Goal: Task Accomplishment & Management: Use online tool/utility

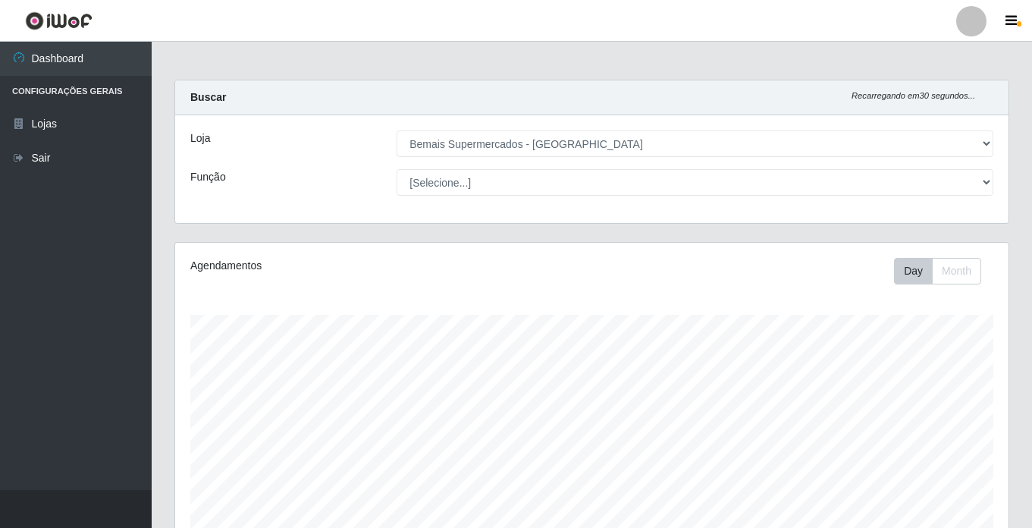
select select "250"
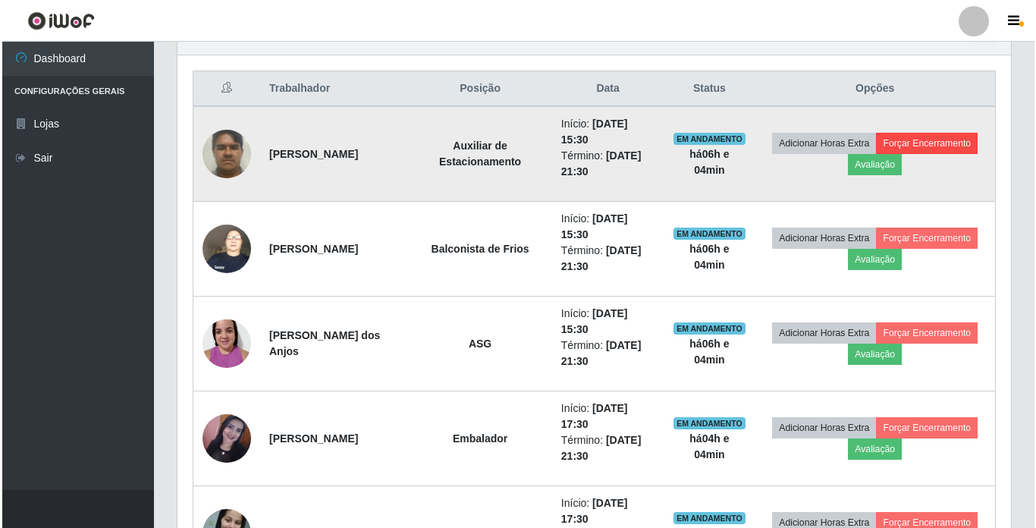
scroll to position [532, 0]
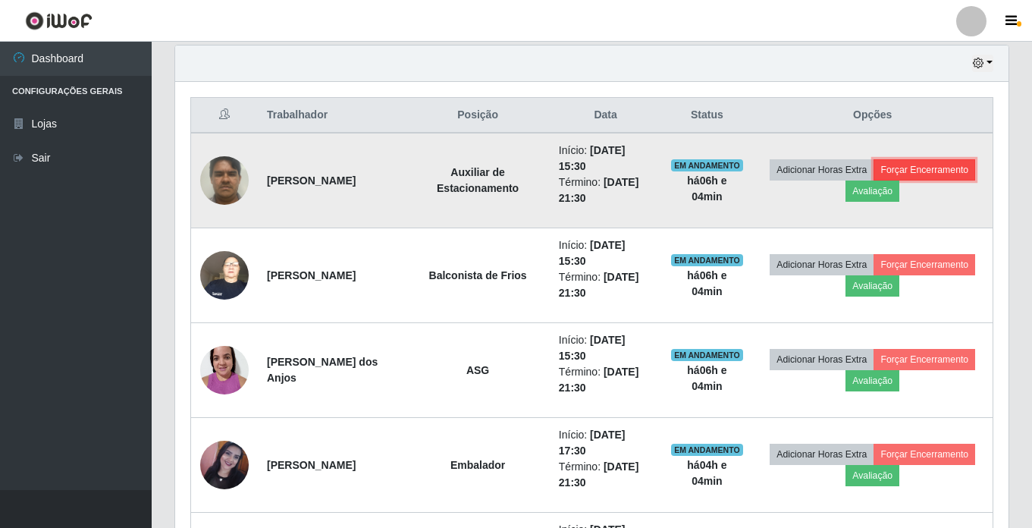
click at [957, 162] on button "Forçar Encerramento" at bounding box center [925, 169] width 102 height 21
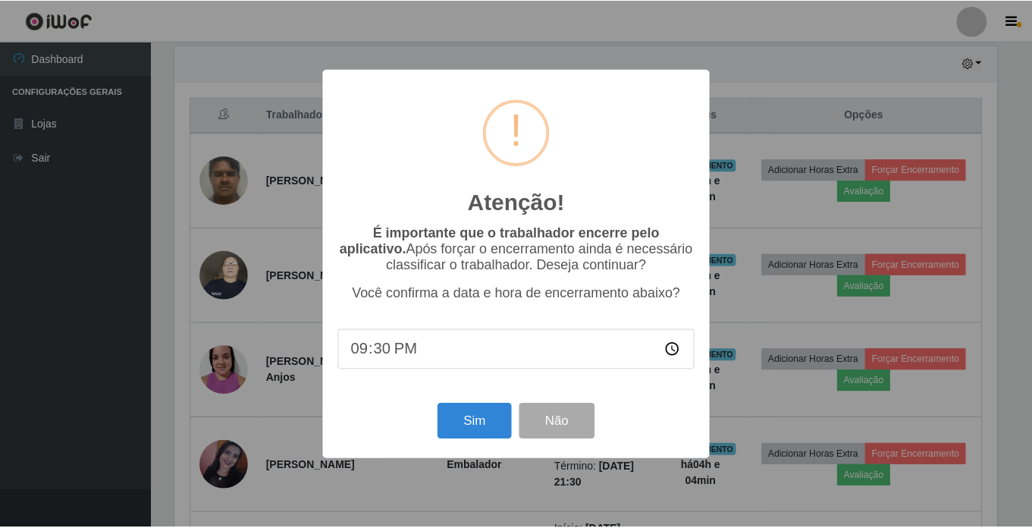
scroll to position [315, 826]
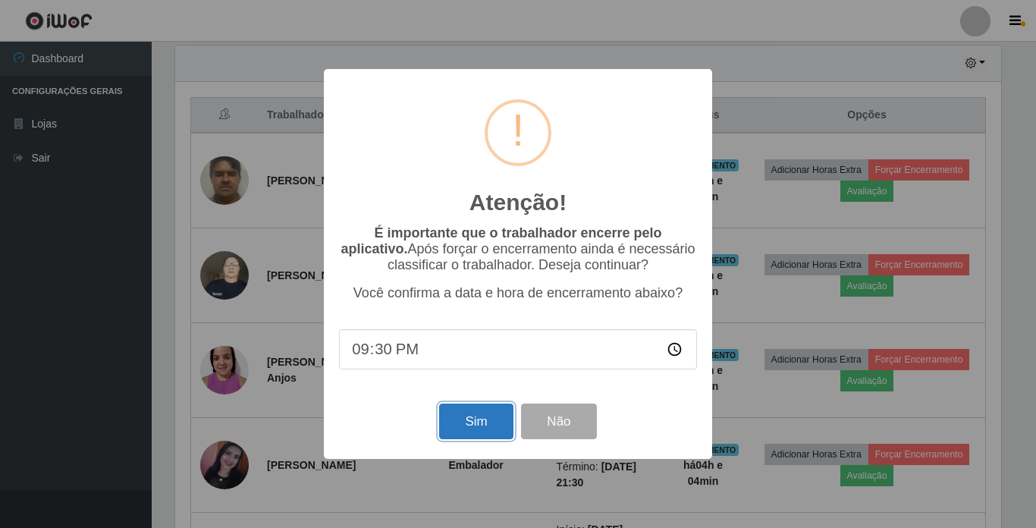
click at [470, 424] on button "Sim" at bounding box center [476, 422] width 74 height 36
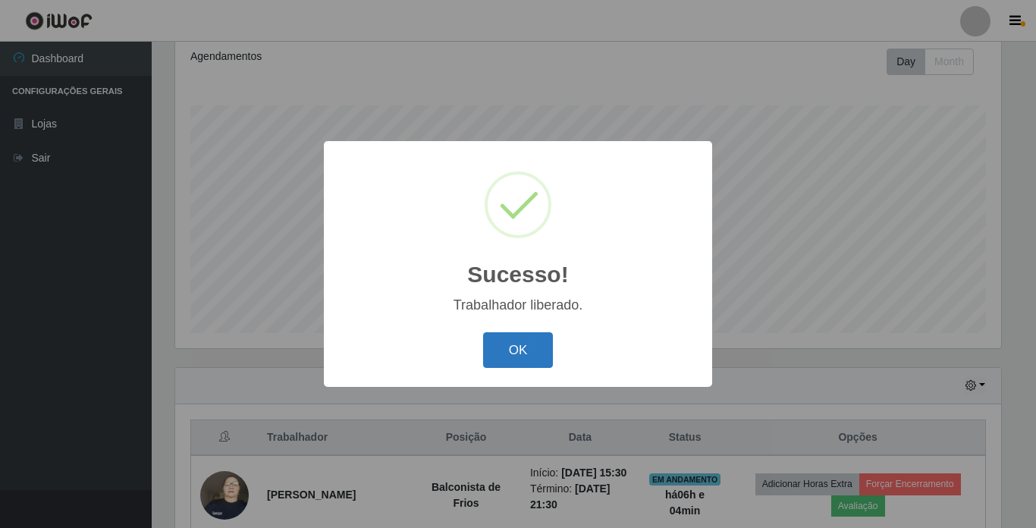
click at [526, 346] on button "OK" at bounding box center [518, 350] width 71 height 36
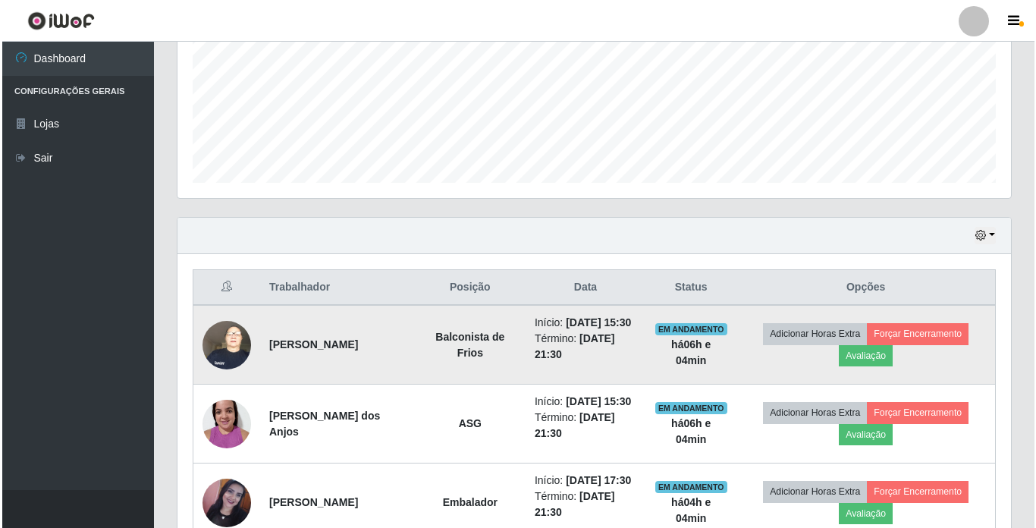
scroll to position [361, 0]
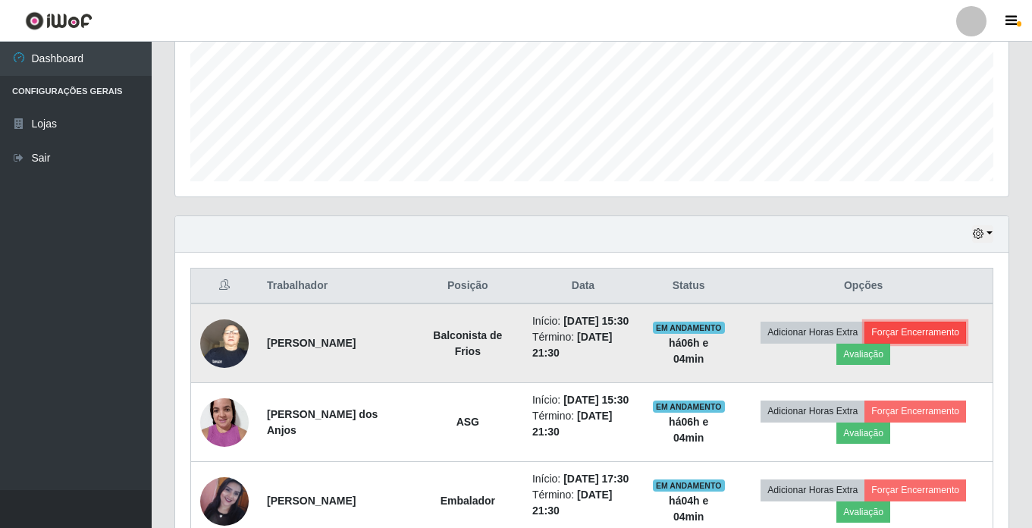
click at [920, 338] on button "Forçar Encerramento" at bounding box center [916, 332] width 102 height 21
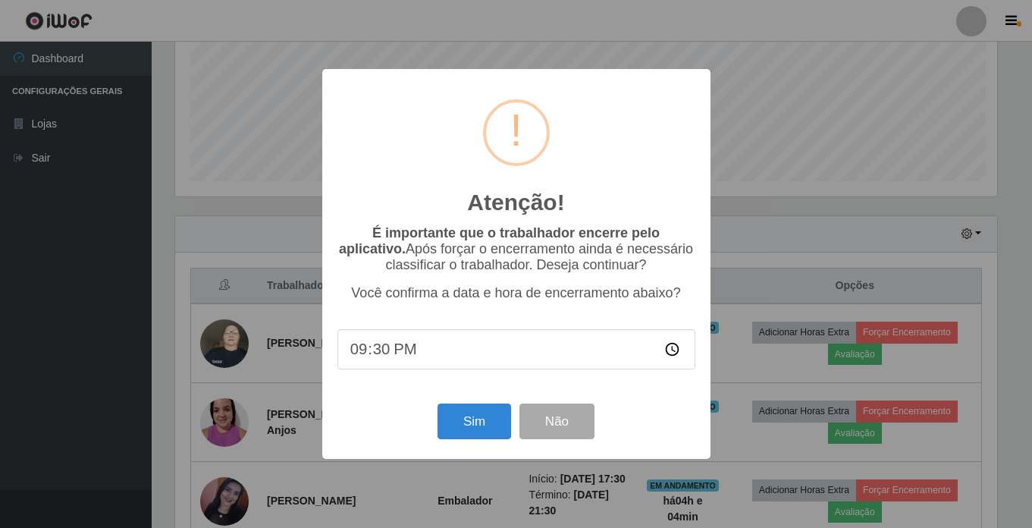
scroll to position [315, 826]
click at [475, 424] on button "Sim" at bounding box center [476, 422] width 74 height 36
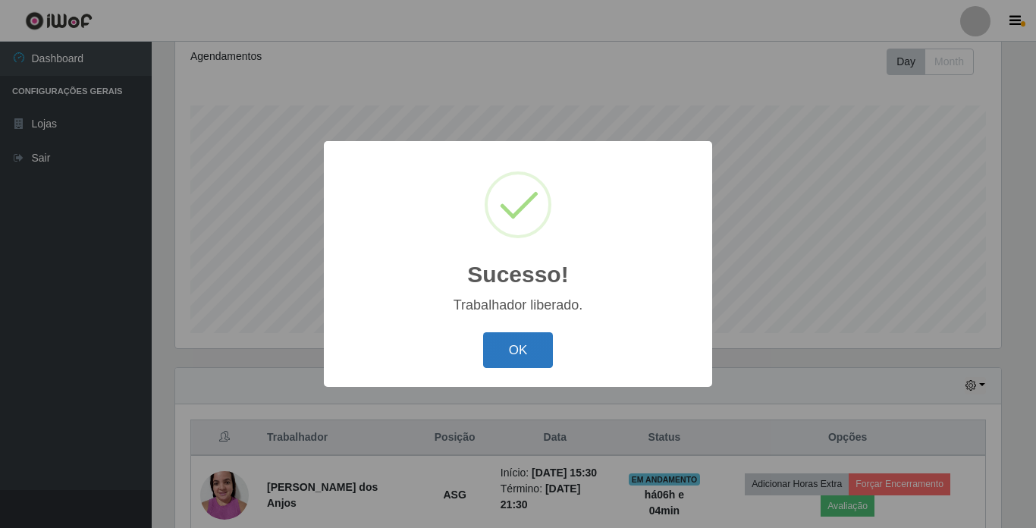
click at [519, 353] on button "OK" at bounding box center [518, 350] width 71 height 36
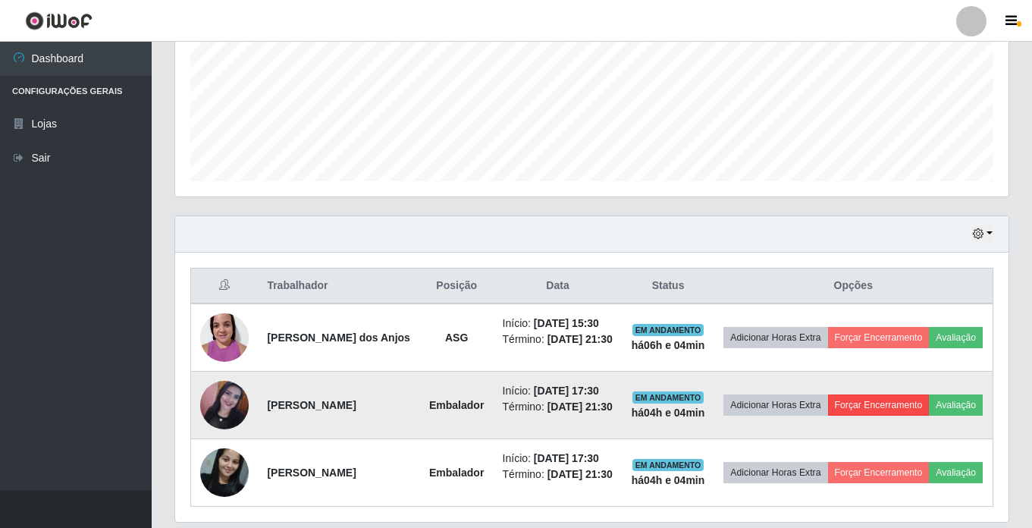
scroll to position [437, 0]
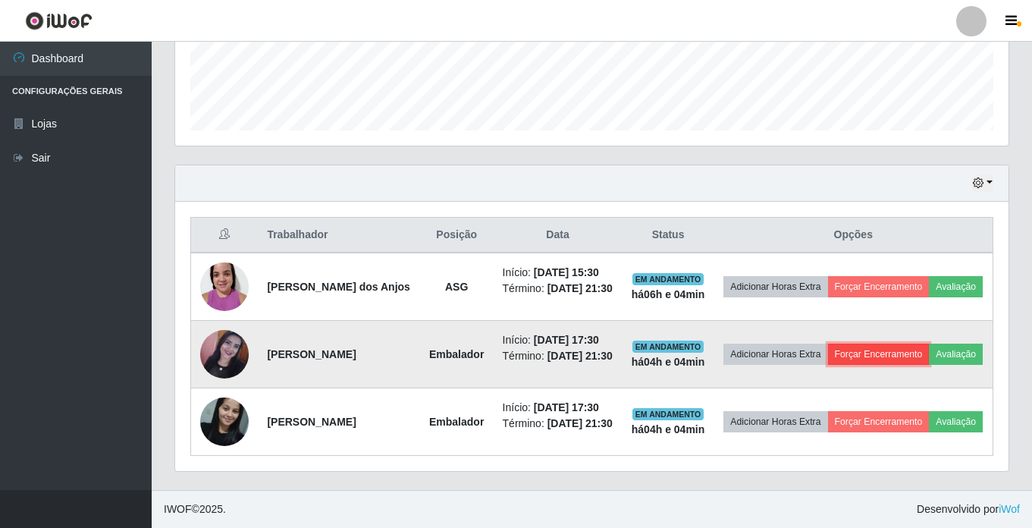
click at [921, 344] on button "Forçar Encerramento" at bounding box center [879, 354] width 102 height 21
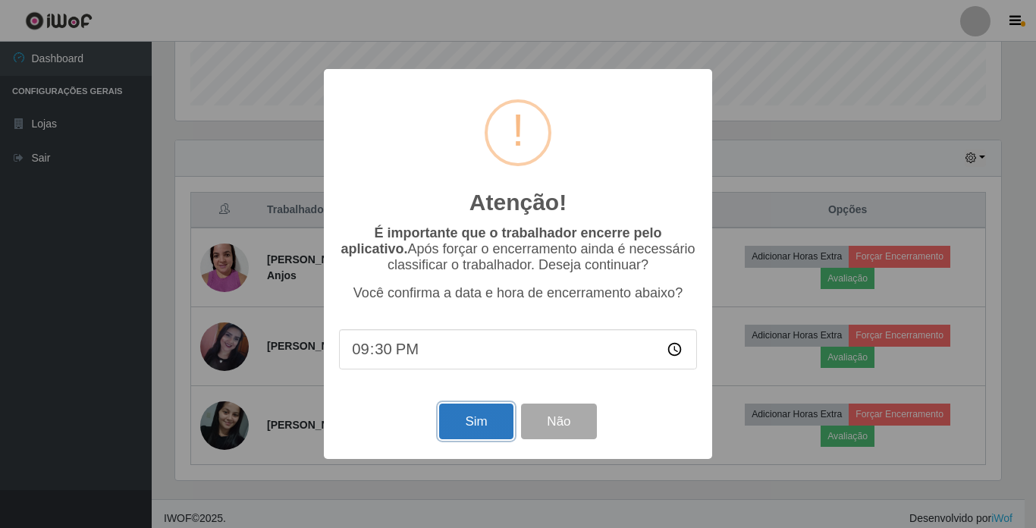
click at [467, 425] on button "Sim" at bounding box center [476, 422] width 74 height 36
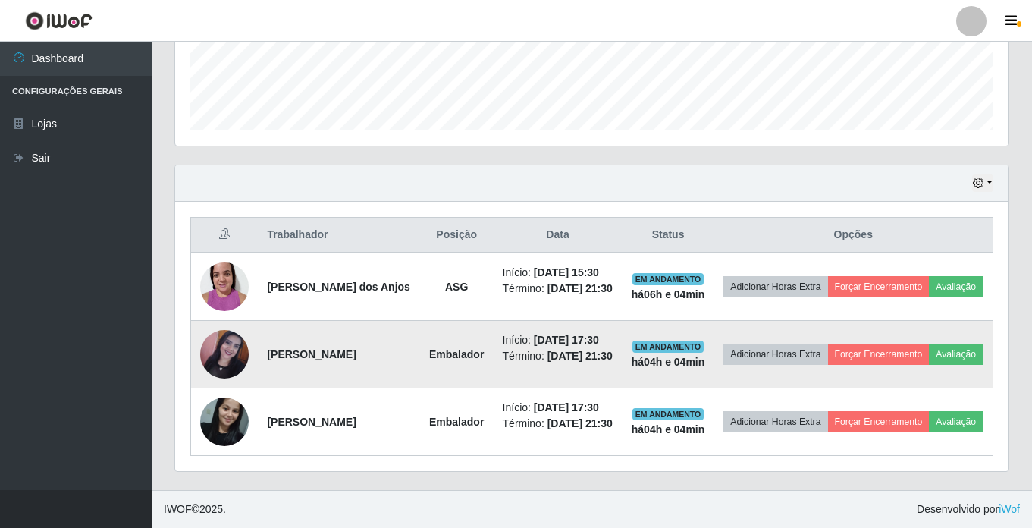
scroll to position [0, 0]
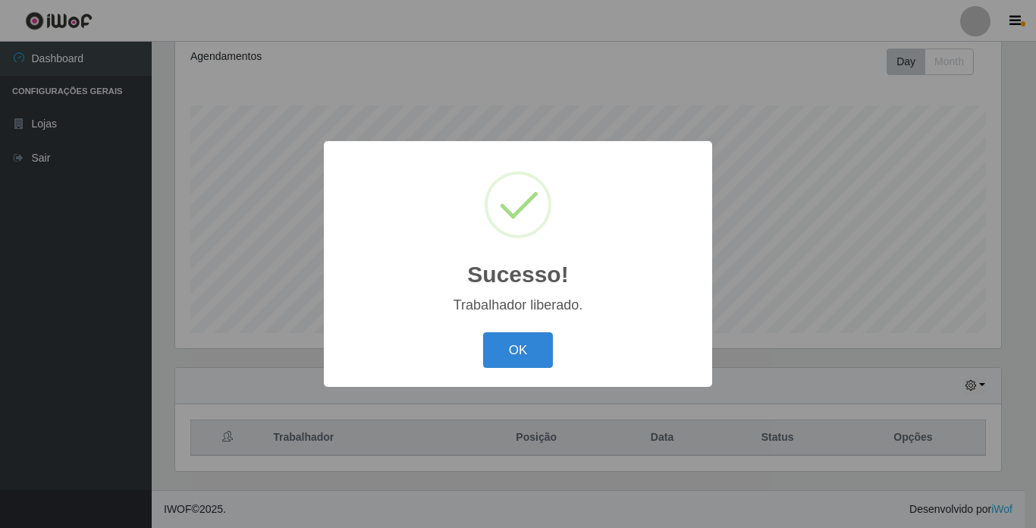
click at [513, 354] on button "OK" at bounding box center [518, 350] width 71 height 36
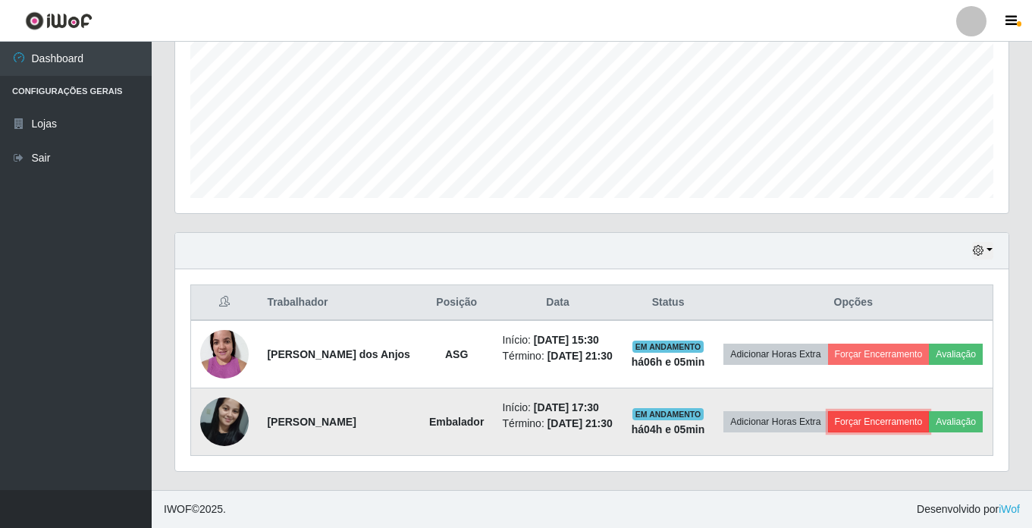
click at [916, 411] on button "Forçar Encerramento" at bounding box center [879, 421] width 102 height 21
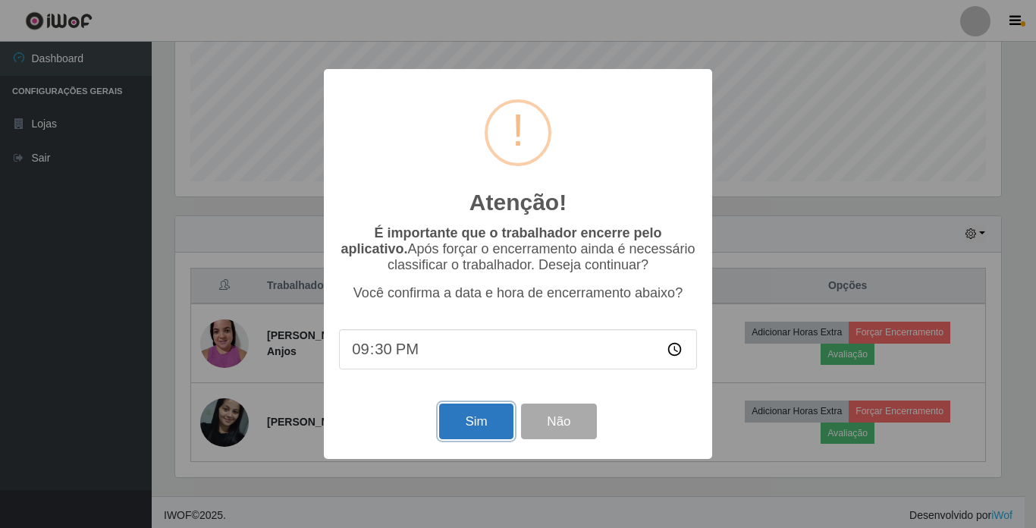
click at [473, 435] on button "Sim" at bounding box center [476, 422] width 74 height 36
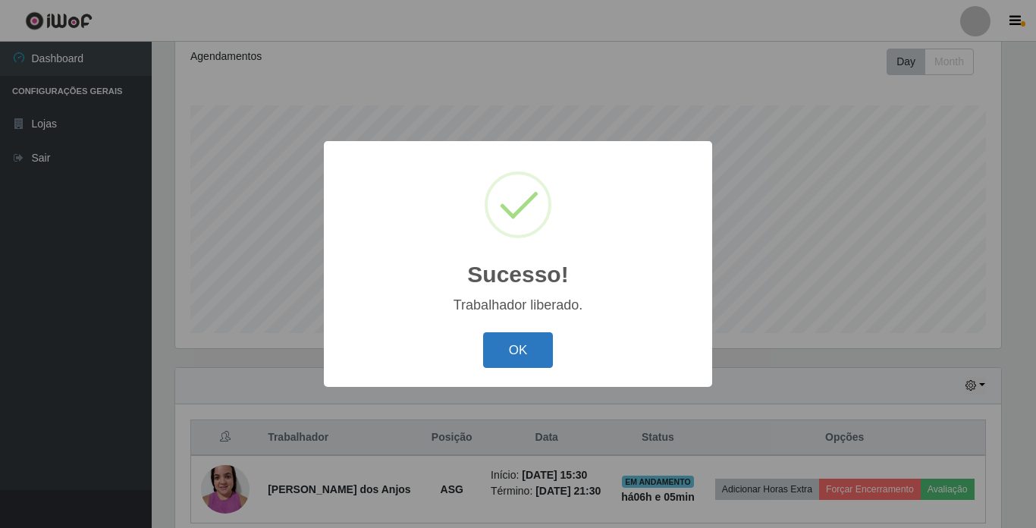
click at [514, 355] on button "OK" at bounding box center [518, 350] width 71 height 36
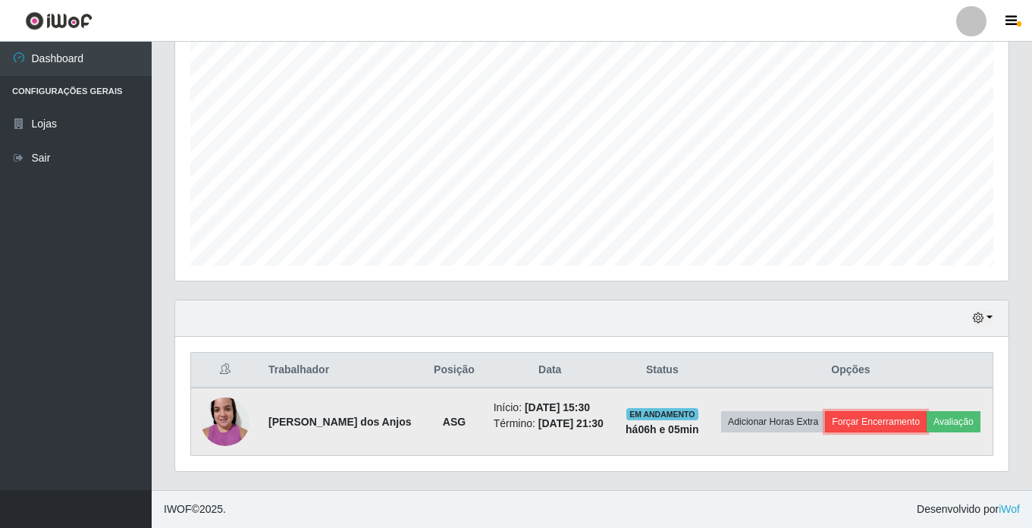
click at [903, 411] on button "Forçar Encerramento" at bounding box center [876, 421] width 102 height 21
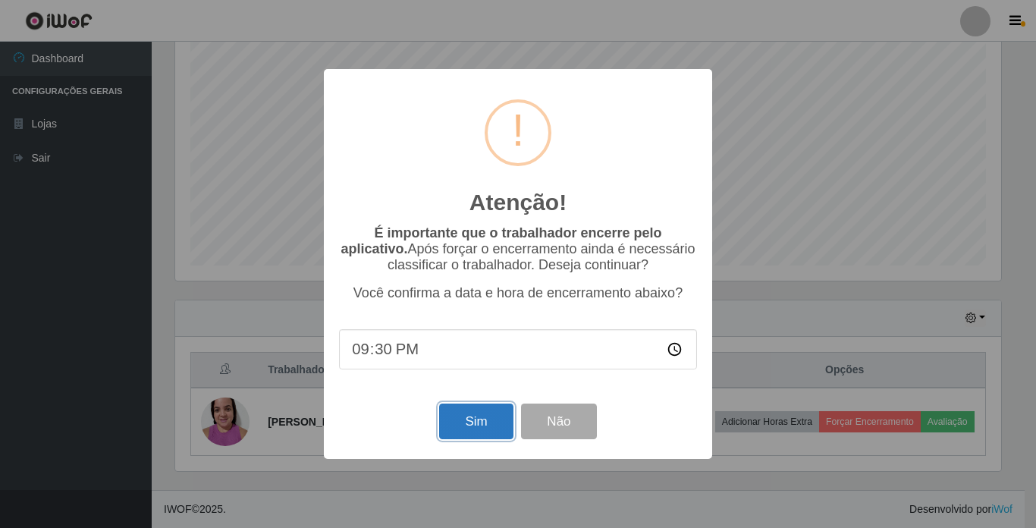
click at [469, 430] on button "Sim" at bounding box center [476, 422] width 74 height 36
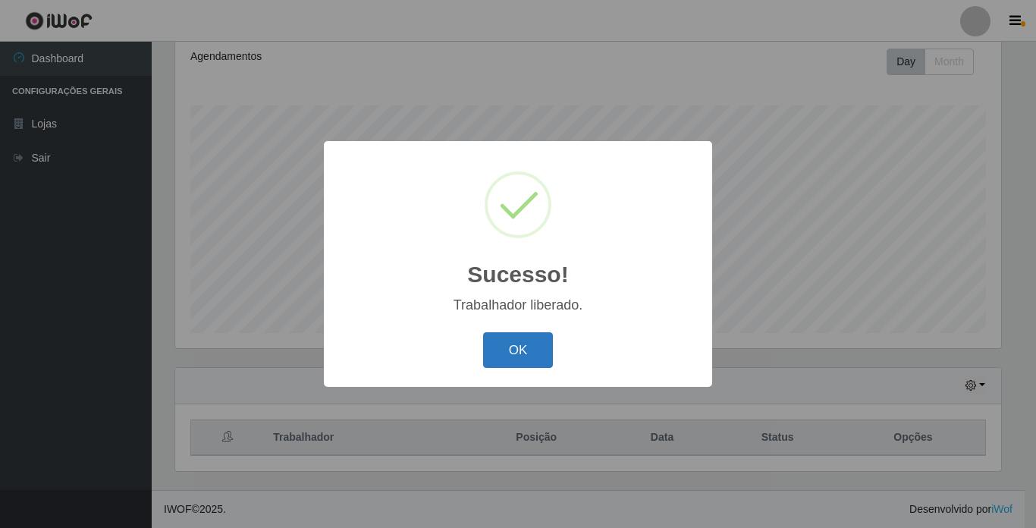
click at [498, 358] on button "OK" at bounding box center [518, 350] width 71 height 36
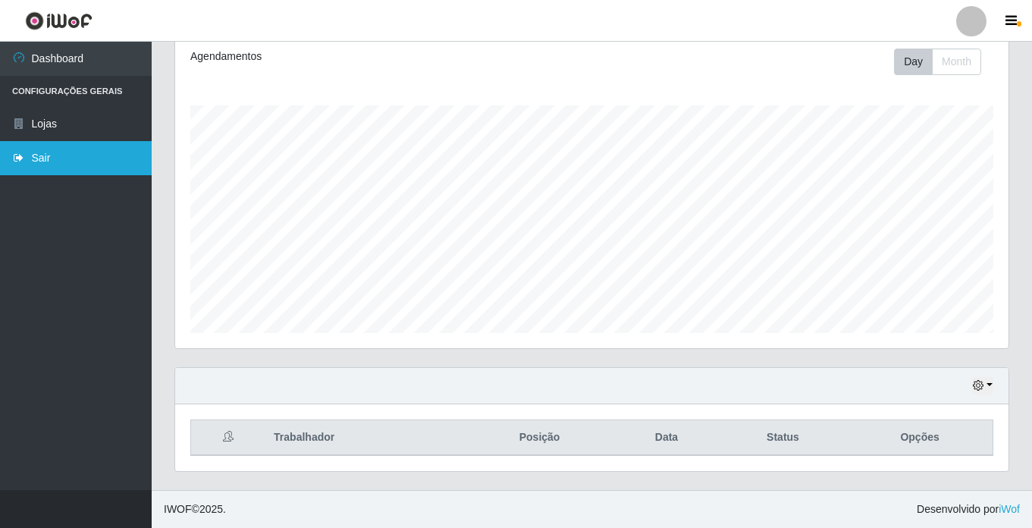
click at [55, 159] on link "Sair" at bounding box center [76, 158] width 152 height 34
